Goal: Find specific page/section: Find specific page/section

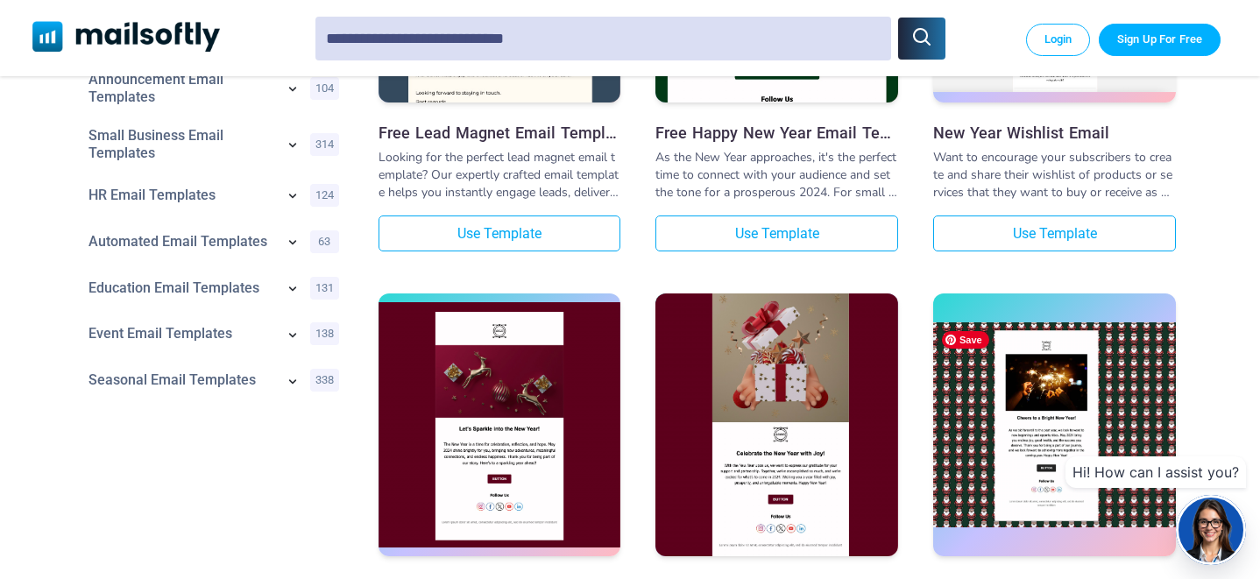
scroll to position [508, 0]
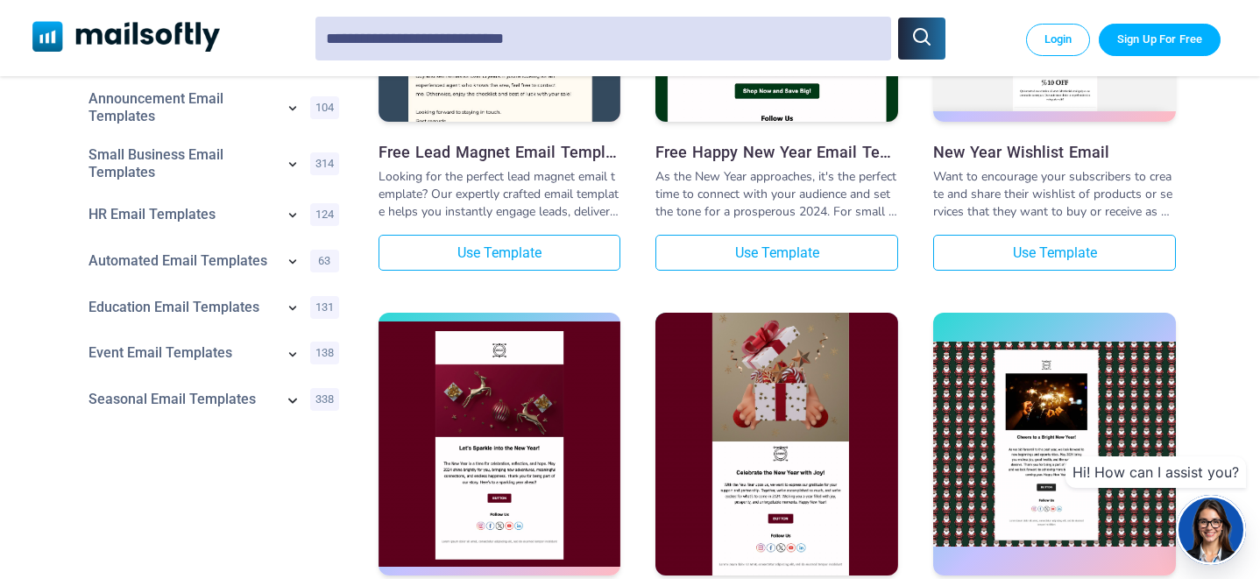
click at [292, 403] on icon at bounding box center [292, 400] width 9 height 5
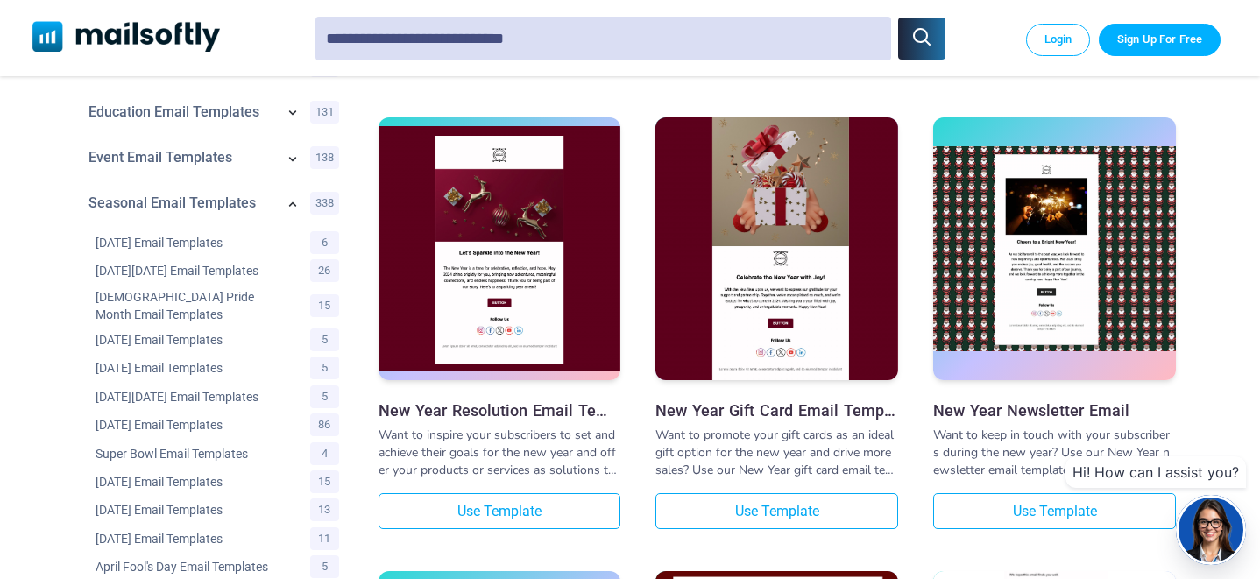
scroll to position [715, 0]
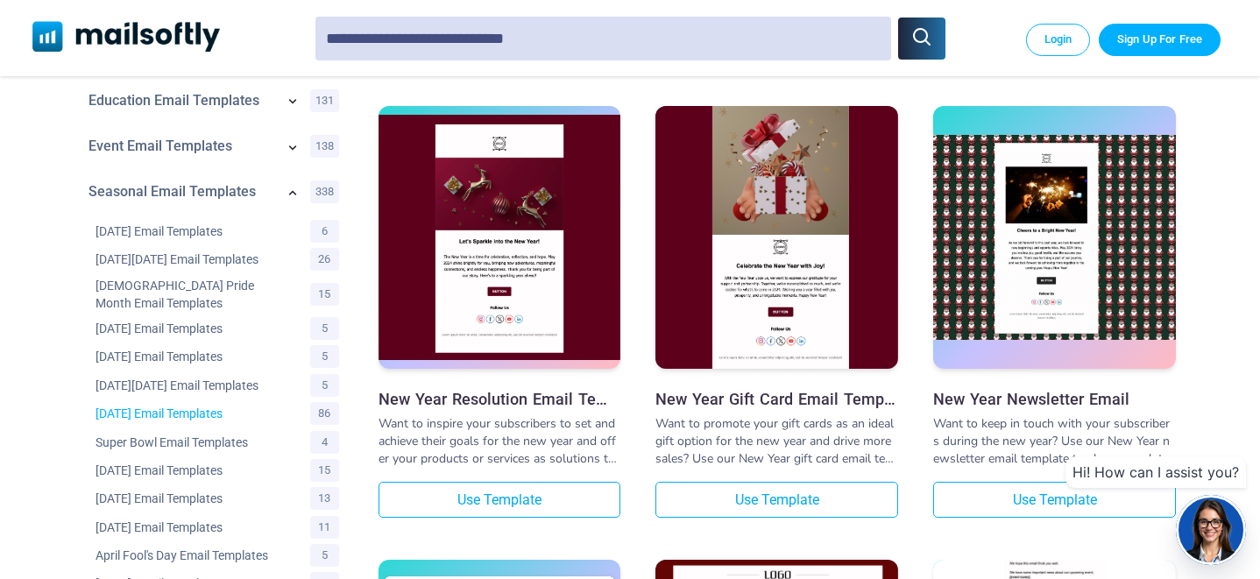
click at [227, 418] on link "[DATE] Email Templates" at bounding box center [191, 414] width 193 height 18
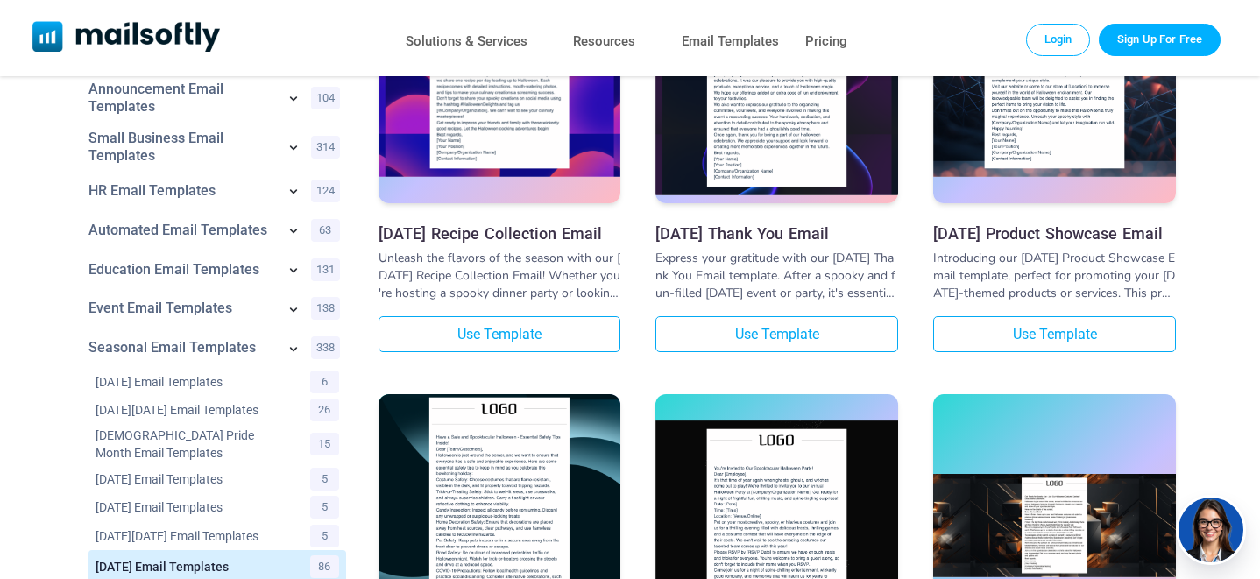
scroll to position [277, 0]
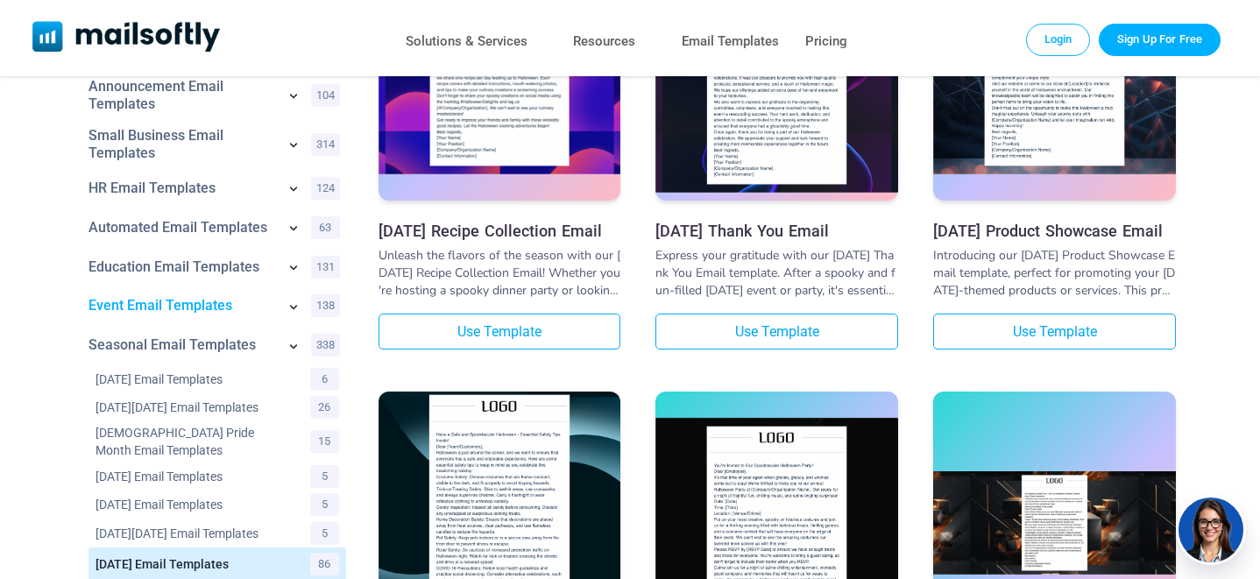
click at [226, 314] on link "Event Email Templates" at bounding box center [181, 306] width 187 height 18
